Goal: Check status

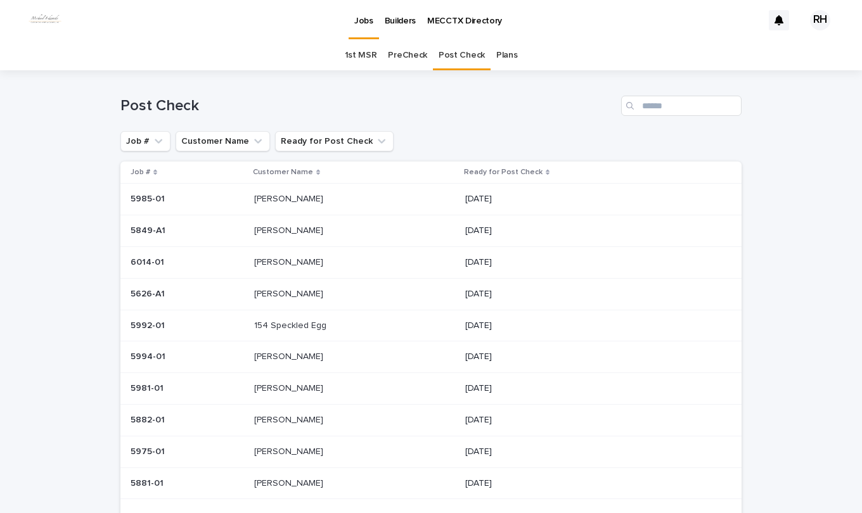
click at [288, 321] on p "154 Speckled Egg" at bounding box center [291, 324] width 75 height 13
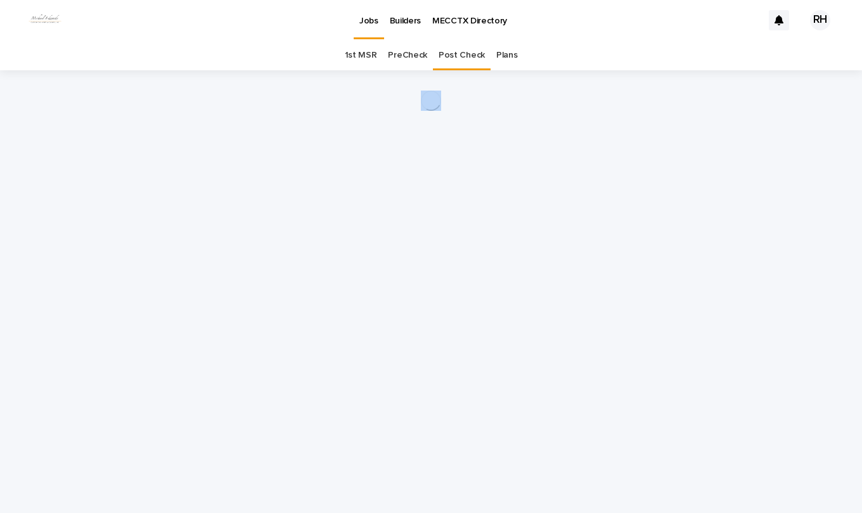
click at [288, 321] on div "Loading... Saving… Loading... Saving…" at bounding box center [431, 275] width 634 height 411
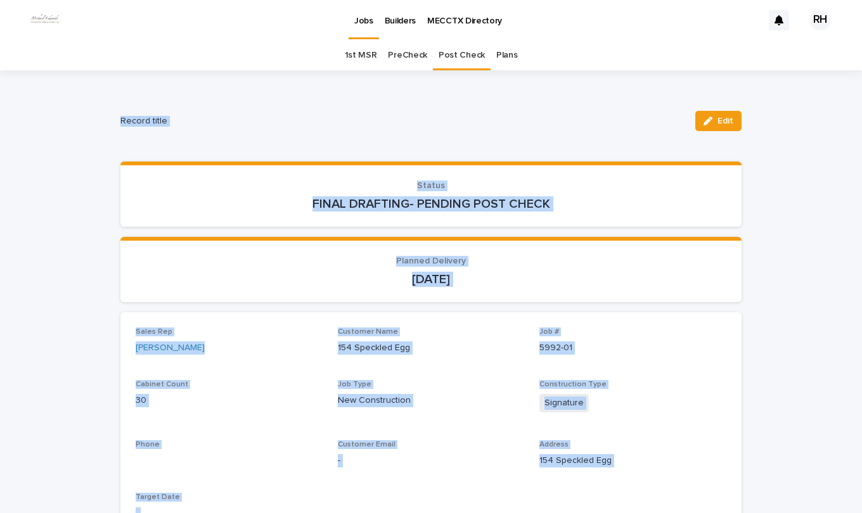
drag, startPoint x: 288, startPoint y: 321, endPoint x: 267, endPoint y: 203, distance: 119.7
click at [267, 203] on p "FINAL DRAFTING- PENDING POST CHECK" at bounding box center [431, 203] width 591 height 15
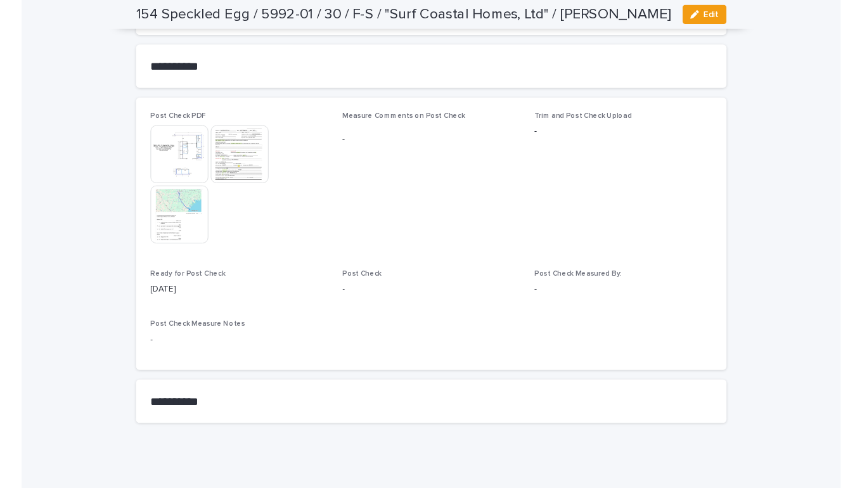
scroll to position [1301, 0]
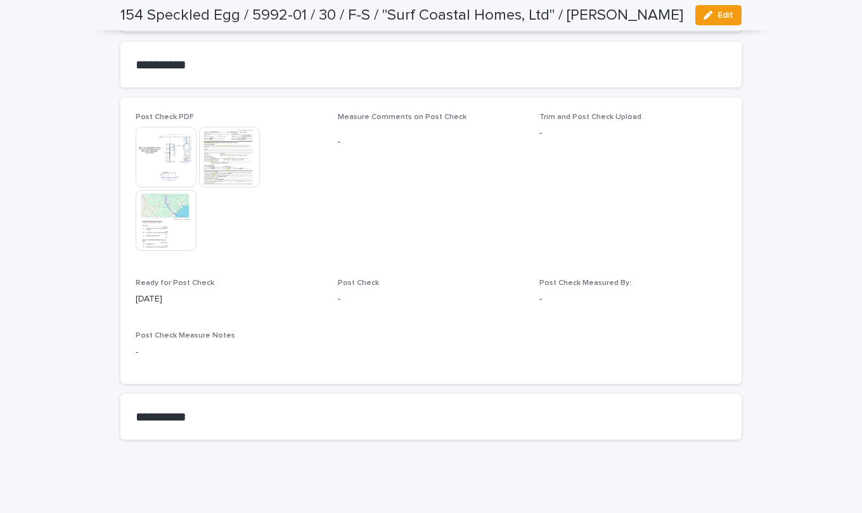
click at [165, 155] on img at bounding box center [166, 157] width 61 height 61
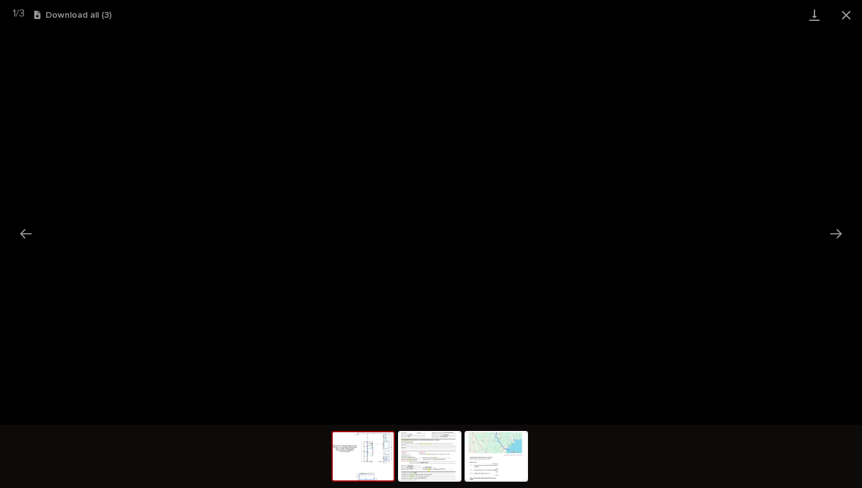
click at [847, 18] on button "Close gallery" at bounding box center [846, 15] width 32 height 30
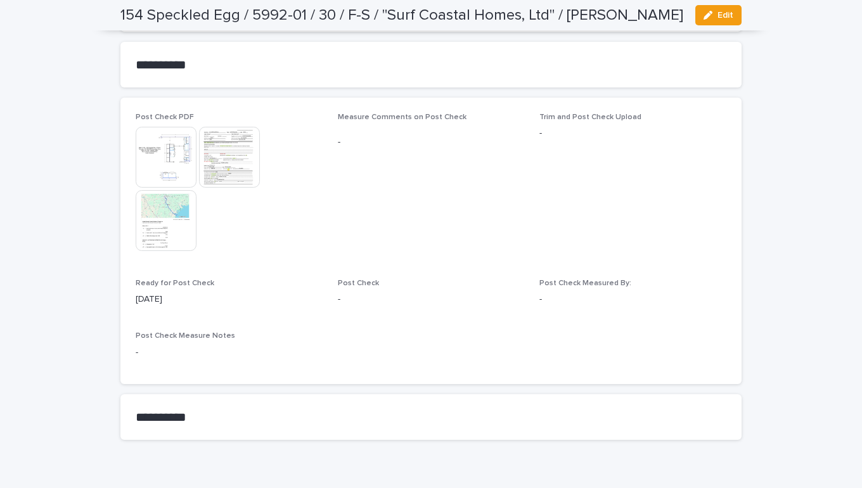
click at [237, 155] on img at bounding box center [229, 157] width 61 height 61
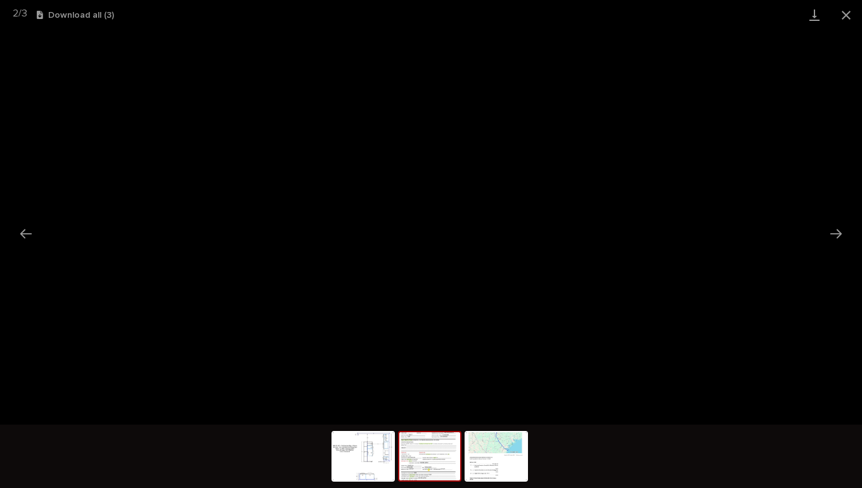
click at [850, 9] on button "Close gallery" at bounding box center [846, 15] width 32 height 30
